Goal: Download file/media

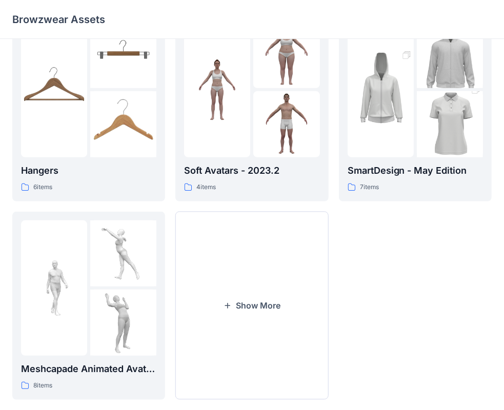
scroll to position [238, 0]
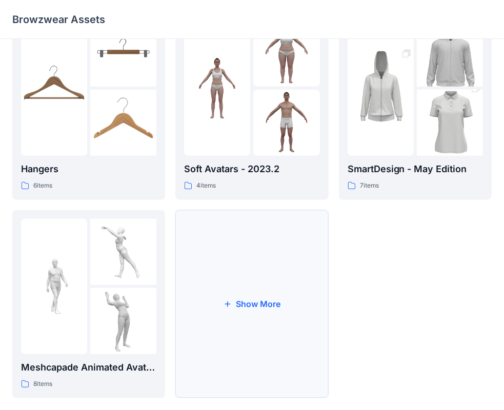
click at [255, 303] on button "Show More" at bounding box center [251, 304] width 153 height 188
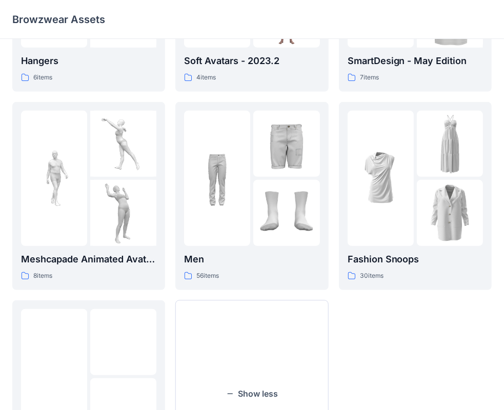
scroll to position [349, 0]
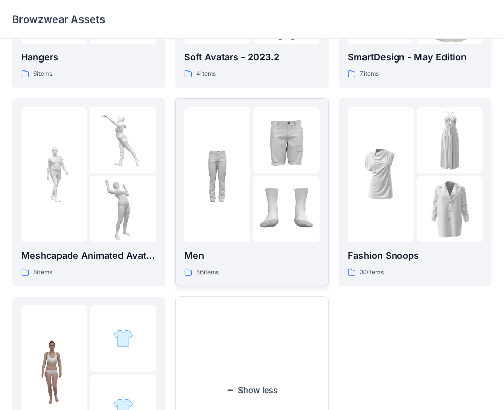
click at [256, 177] on img at bounding box center [286, 209] width 66 height 66
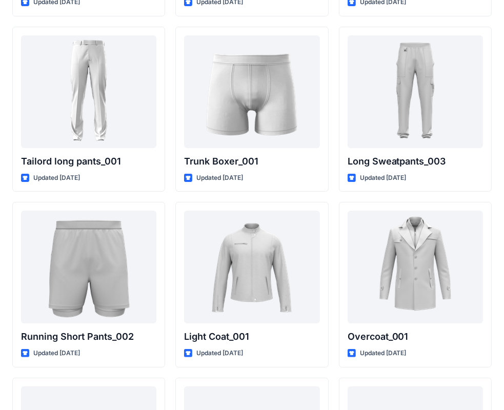
scroll to position [2485, 0]
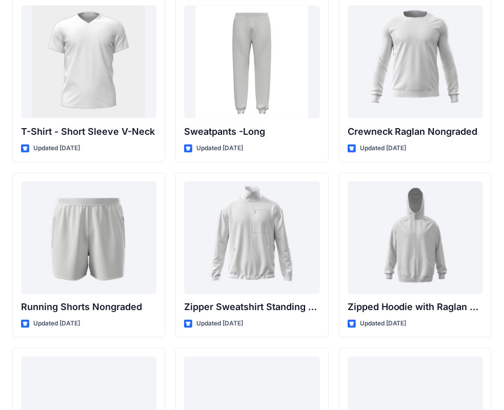
scroll to position [1129, 0]
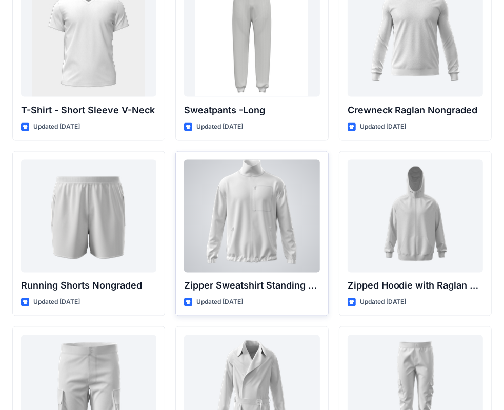
click at [252, 189] on div at bounding box center [251, 216] width 135 height 113
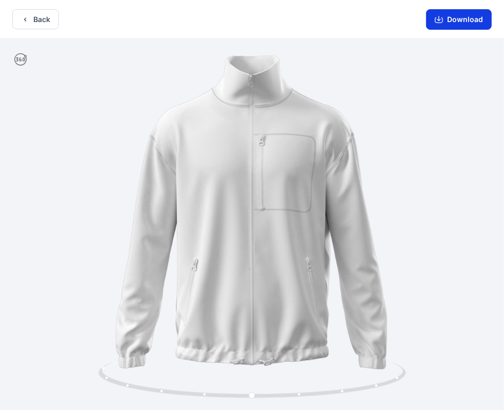
click at [455, 18] on button "Download" at bounding box center [459, 19] width 66 height 20
